Goal: Check status: Check status

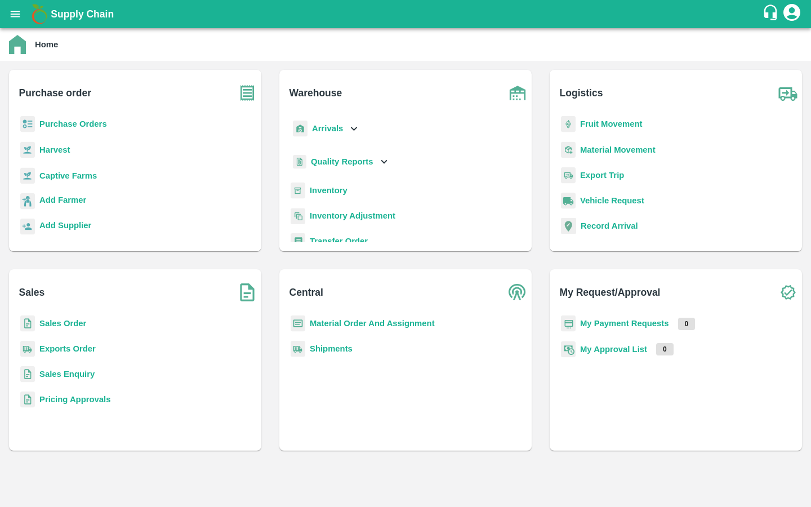
click at [13, 16] on icon "open drawer" at bounding box center [16, 14] width 10 height 6
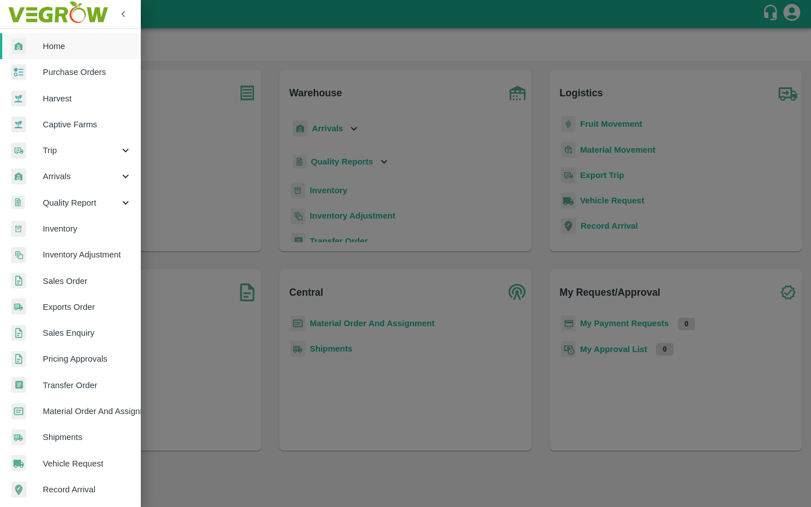
scroll to position [135, 0]
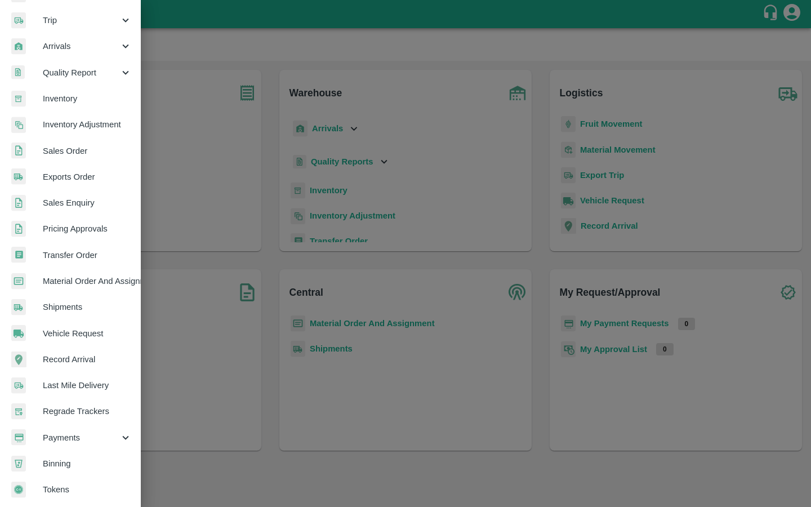
click at [72, 431] on span "Payments" at bounding box center [81, 437] width 77 height 12
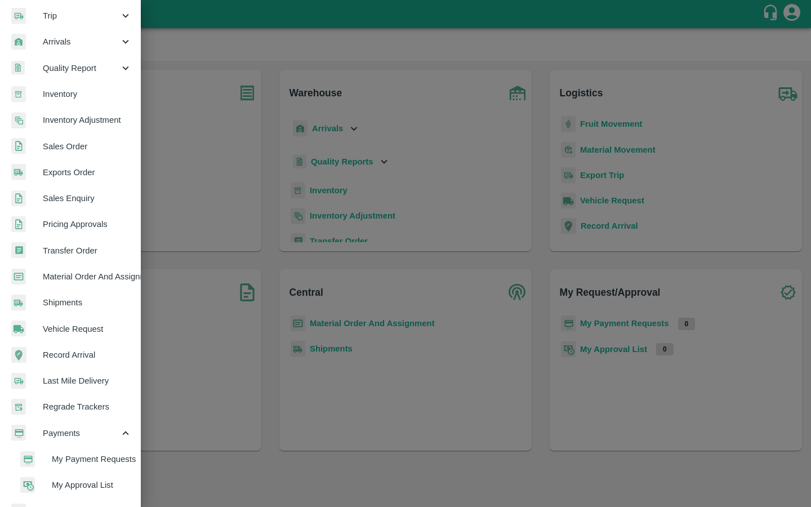
click at [60, 454] on span "My Payment Requests" at bounding box center [92, 459] width 80 height 12
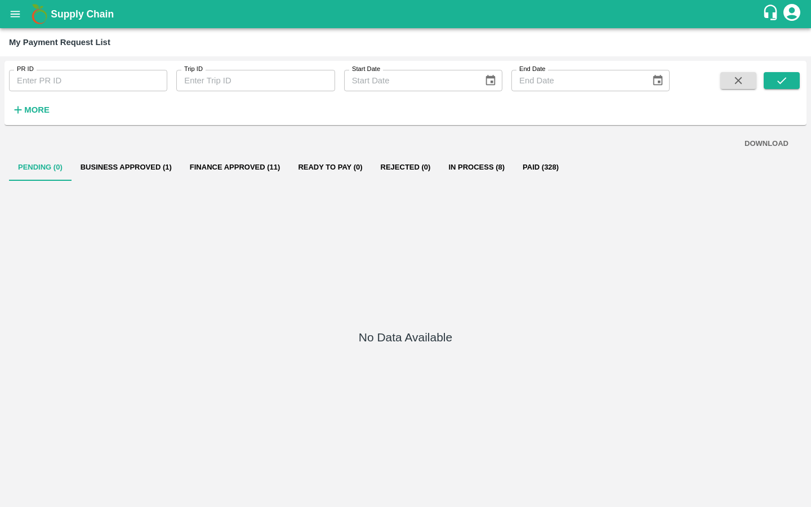
click at [136, 157] on button "Business Approved (1)" at bounding box center [126, 167] width 109 height 27
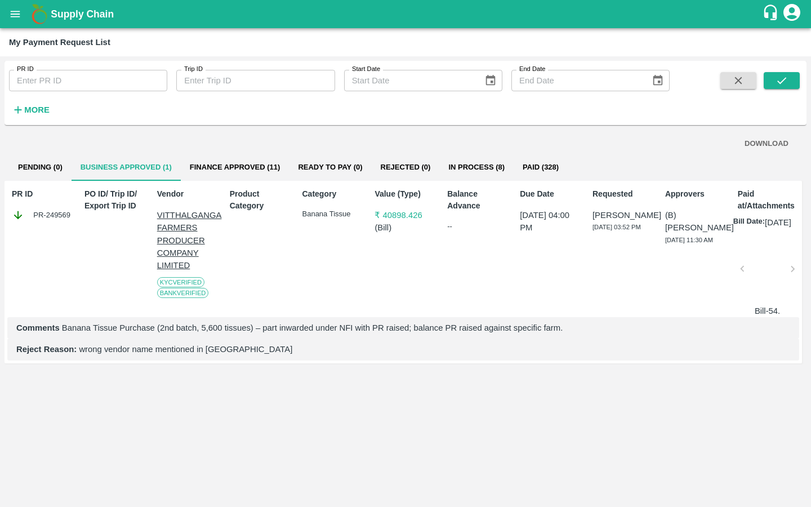
click at [199, 166] on button "Finance Approved (11)" at bounding box center [235, 167] width 109 height 27
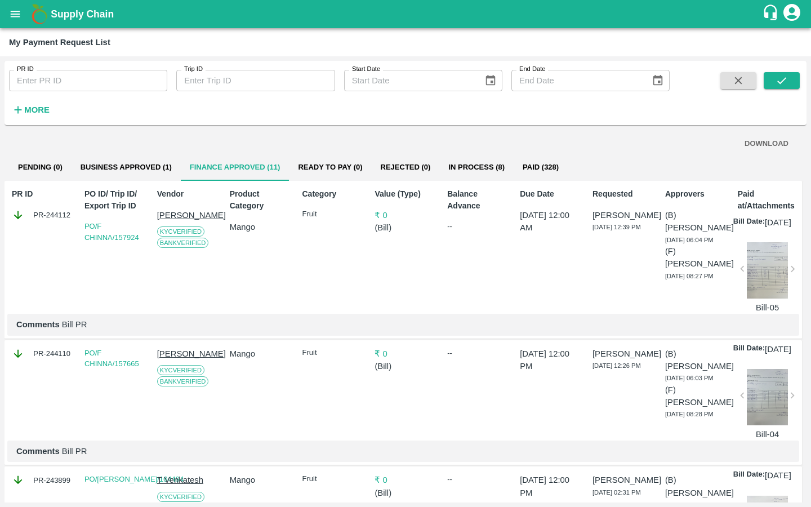
click at [151, 166] on button "Business Approved (1)" at bounding box center [126, 167] width 109 height 27
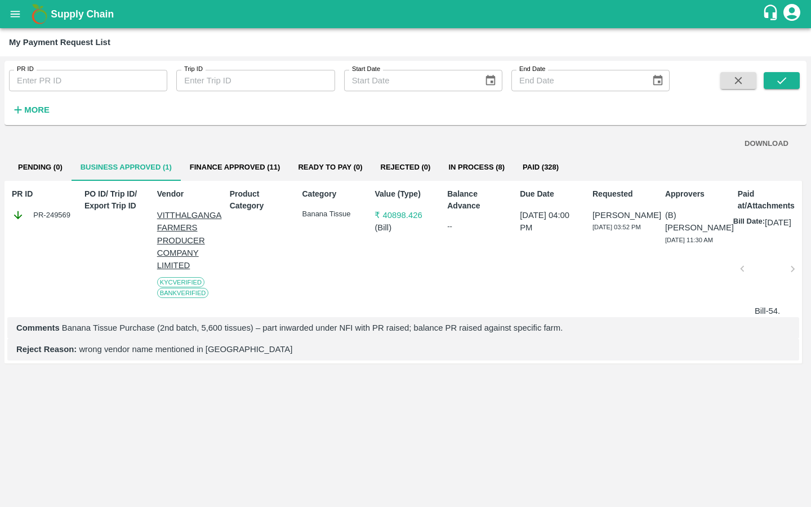
click at [2, 173] on div "PR ID PR ID Trip ID Trip ID Start Date Start Date End Date End Date More DOWNLO…" at bounding box center [405, 281] width 811 height 451
click at [17, 168] on button "Pending (0)" at bounding box center [40, 167] width 63 height 27
